Goal: Navigation & Orientation: Find specific page/section

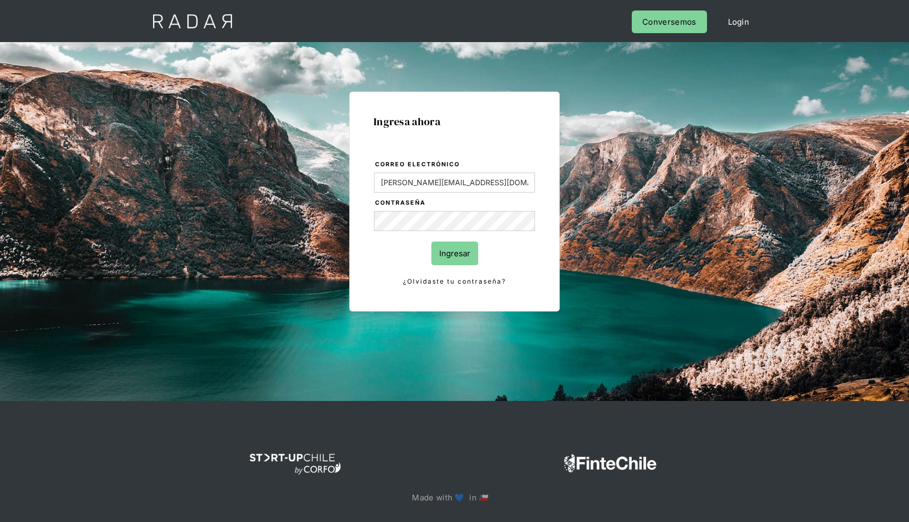
type input "[PERSON_NAME][EMAIL_ADDRESS][DOMAIN_NAME]"
click at [431, 241] on input "Ingresar" at bounding box center [454, 253] width 47 height 24
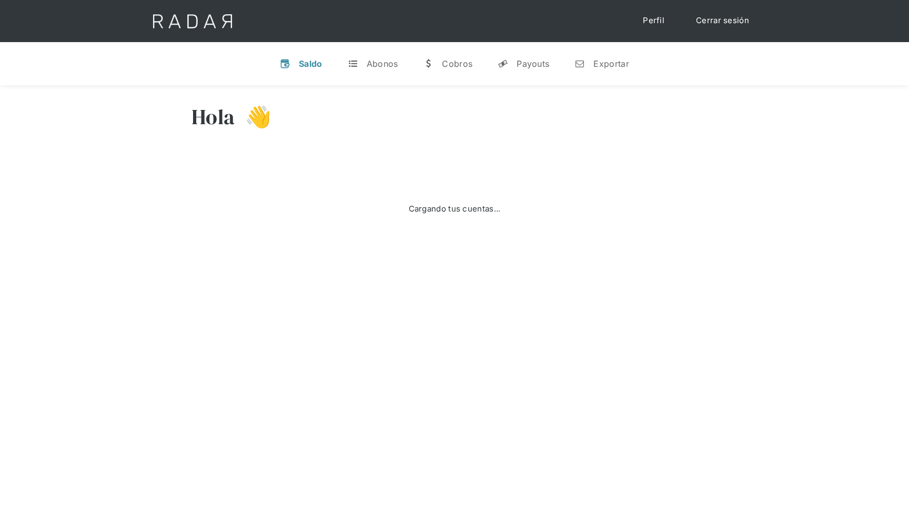
click at [565, 318] on div "Hola 👋 Cargando tus cuentas... Nombre de la empresa • [GEOGRAPHIC_DATA] • Desco…" at bounding box center [454, 346] width 909 height 522
click at [491, 326] on div "Hola 👋 Cargando tus cuentas... Nombre de la empresa • [GEOGRAPHIC_DATA] • Desco…" at bounding box center [454, 346] width 909 height 522
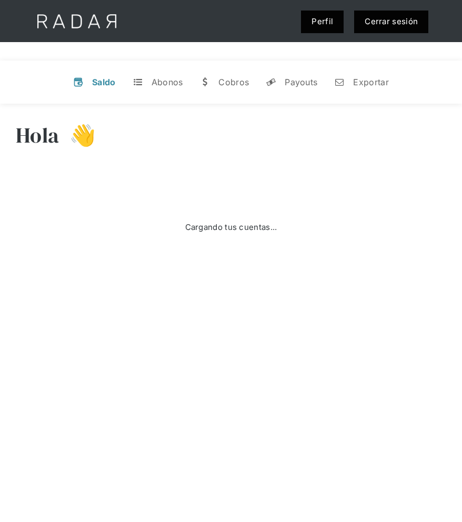
click at [357, 177] on div "Cargando tus cuentas..." at bounding box center [231, 227] width 430 height 105
